Goal: Task Accomplishment & Management: Use online tool/utility

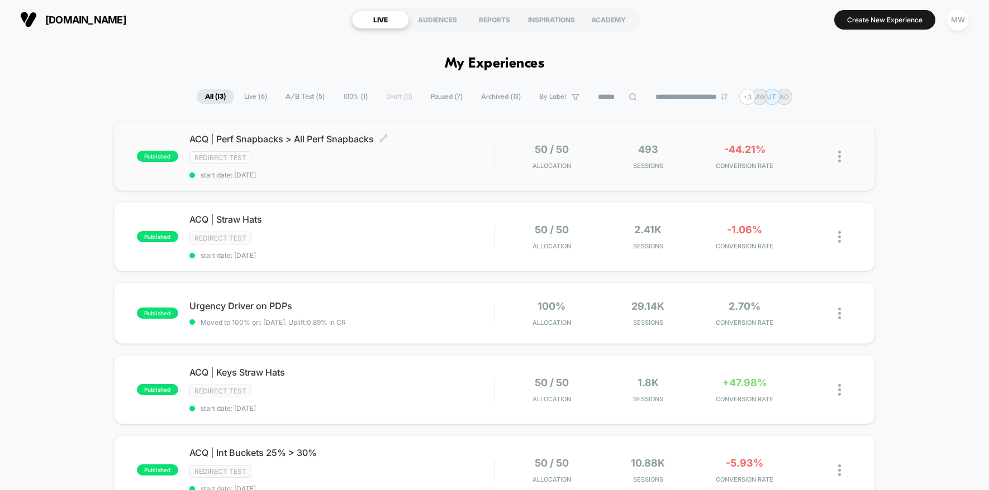
click at [336, 158] on div "Redirect Test" at bounding box center [341, 157] width 305 height 13
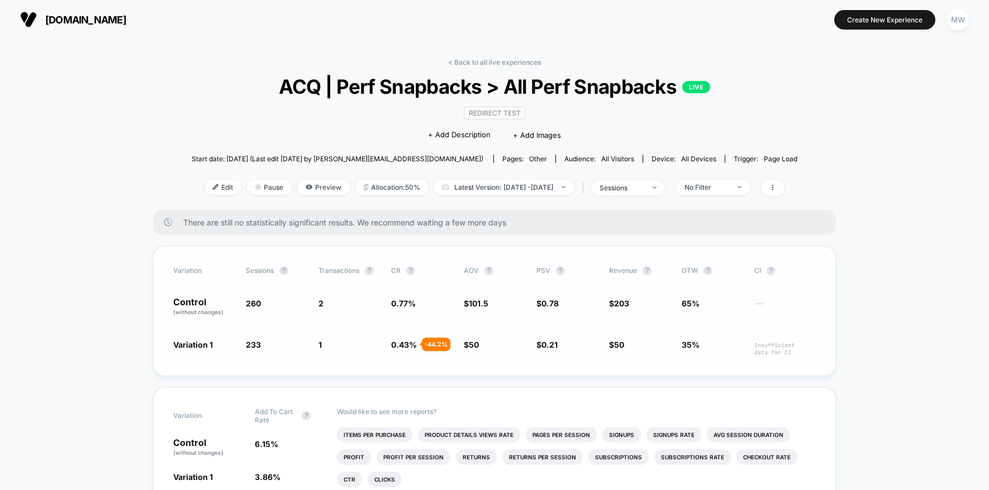
click at [214, 344] on span "Variation 1" at bounding box center [203, 347] width 61 height 17
click at [304, 184] on span "Preview" at bounding box center [323, 187] width 53 height 15
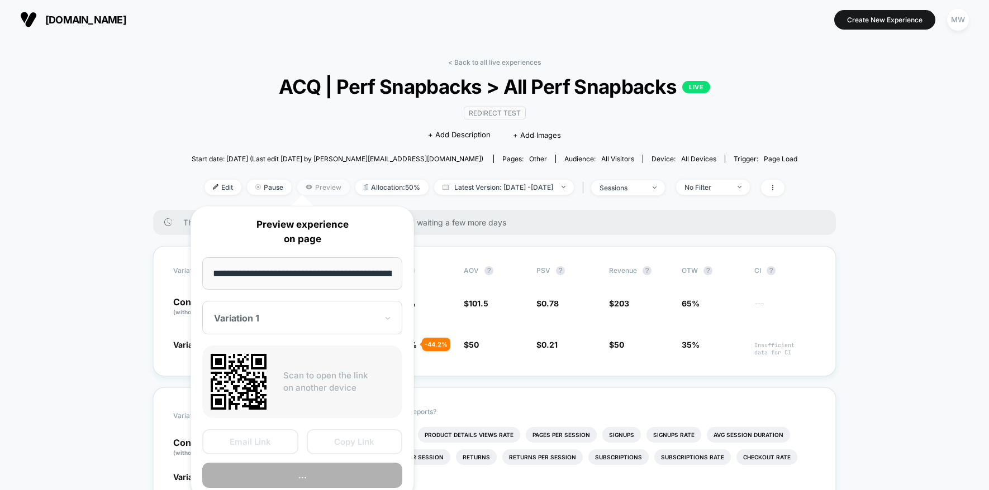
scroll to position [0, 131]
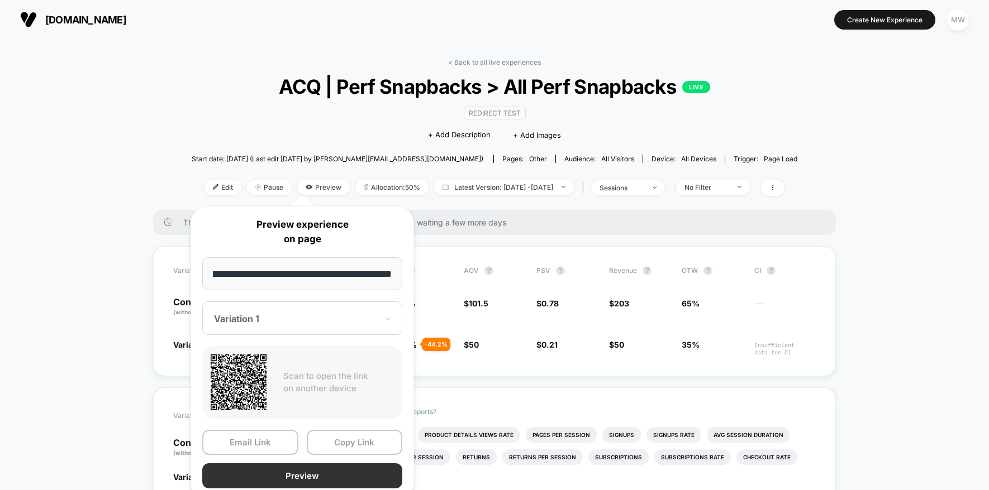
click at [314, 471] on button "Preview" at bounding box center [302, 476] width 200 height 25
